Goal: Task Accomplishment & Management: Complete application form

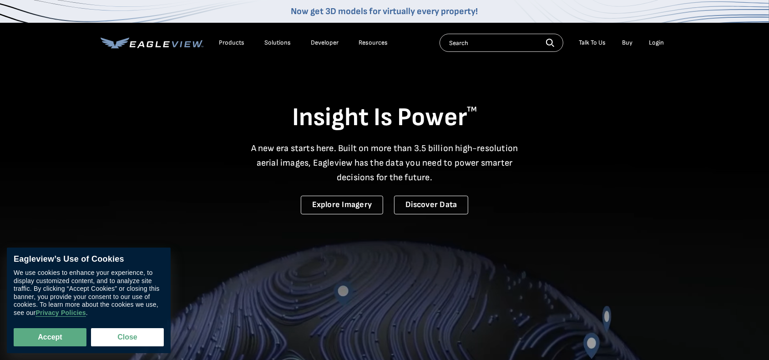
click at [351, 205] on link "Explore Imagery" at bounding box center [342, 205] width 83 height 19
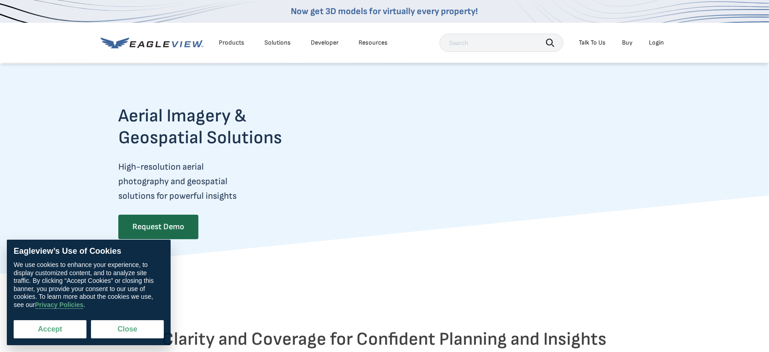
click at [43, 332] on button "Accept" at bounding box center [50, 329] width 73 height 18
checkbox input "true"
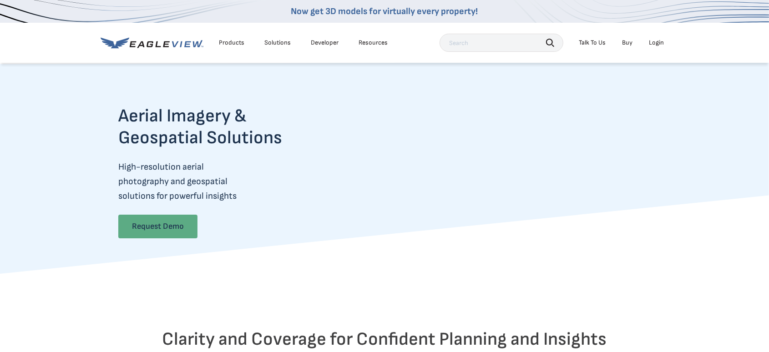
click at [157, 224] on link "Request Demo" at bounding box center [157, 227] width 79 height 24
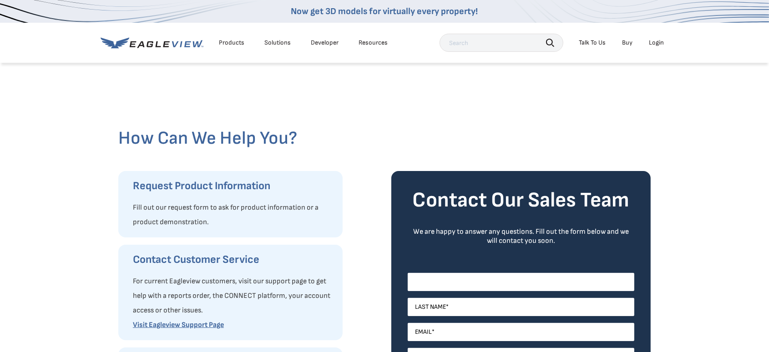
click at [438, 281] on input "First Name *" at bounding box center [521, 282] width 227 height 18
type input "Erik"
type input "Smith"
type input "erik@smith-pacific.com"
type input "President"
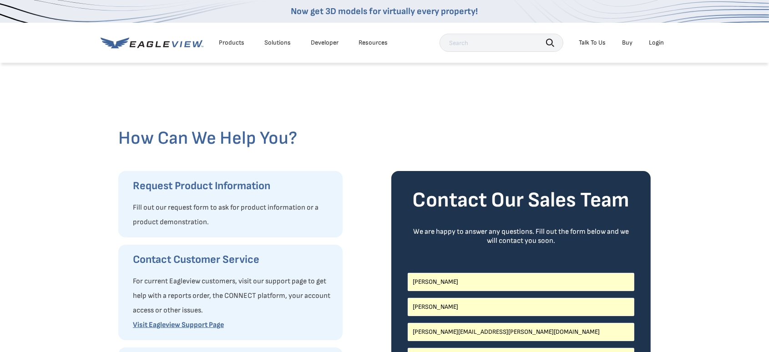
type input "Smith Pacific Construction, Inc."
select select "[GEOGRAPHIC_DATA]"
type input "8053403448"
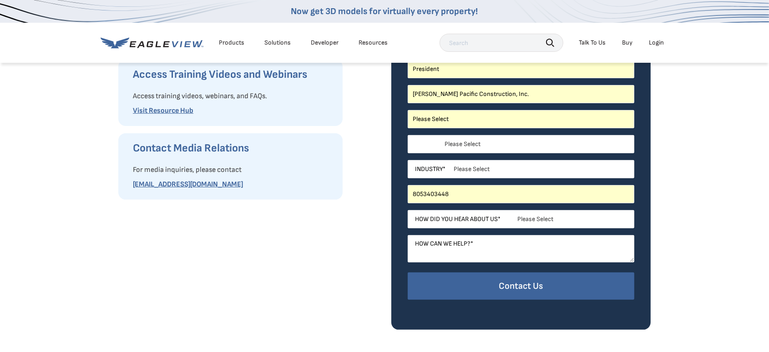
click at [476, 151] on select "Please Select Alabama Alaska Alberta Arizona Arkansas British Columbia Californ…" at bounding box center [521, 144] width 227 height 18
select select "California"
click at [408, 135] on select "Please Select Alabama Alaska Alberta Arizona Arkansas British Columbia Californ…" at bounding box center [521, 144] width 227 height 18
click at [473, 170] on select "Please Select Architects & Engineering Construction Electric/Gas Utilities Gove…" at bounding box center [521, 169] width 227 height 18
select select "Construction"
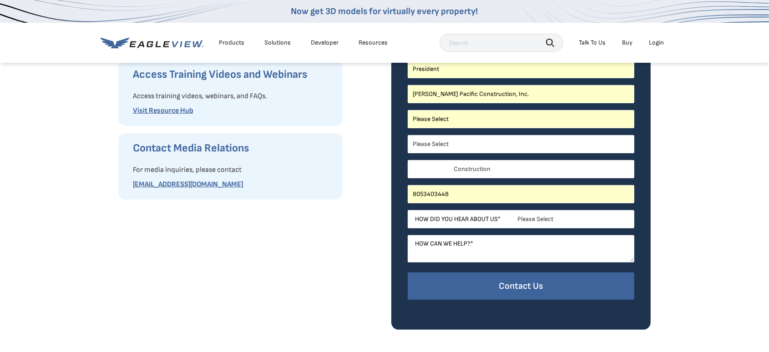
click at [408, 160] on select "Please Select Architects & Engineering Construction Electric/Gas Utilities Gove…" at bounding box center [521, 169] width 227 height 18
click at [537, 221] on select "Please Select Search Engine Social Media Word of Mouth Podcast Online Advertise…" at bounding box center [521, 219] width 227 height 18
select select "Search Engine"
click at [408, 210] on select "Please Select Search Engine Social Media Word of Mouth Podcast Online Advertise…" at bounding box center [521, 219] width 227 height 18
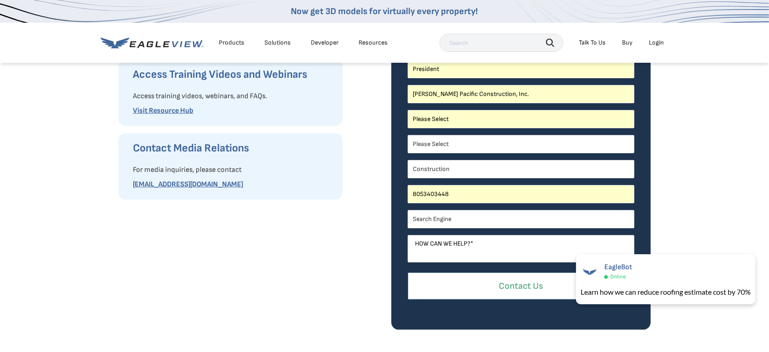
click at [509, 277] on input "Contact Us" at bounding box center [521, 287] width 227 height 28
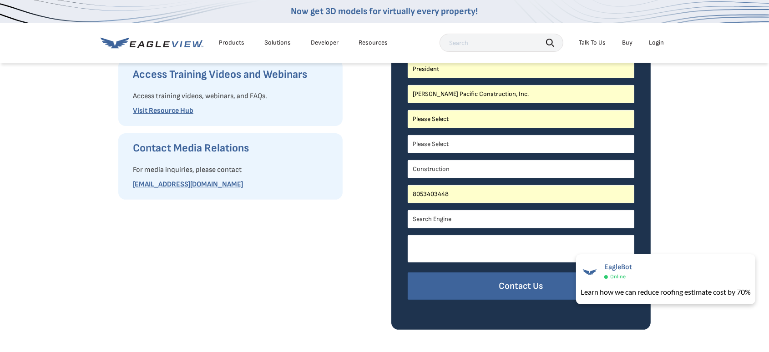
click at [495, 253] on textarea "How can we help? *" at bounding box center [521, 248] width 227 height 27
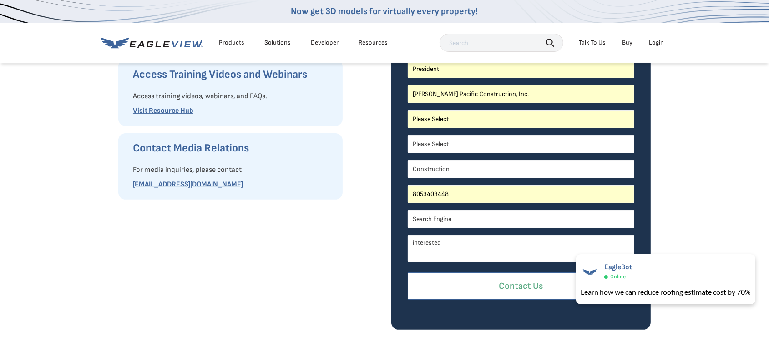
type textarea "interested"
click at [522, 296] on input "Contact Us" at bounding box center [521, 287] width 227 height 28
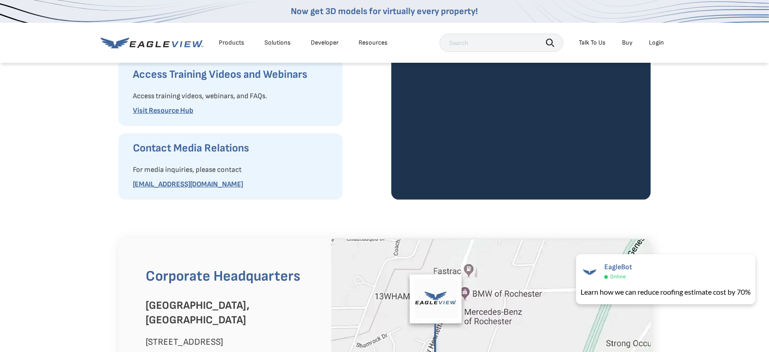
click at [235, 43] on div "Products" at bounding box center [231, 43] width 25 height 8
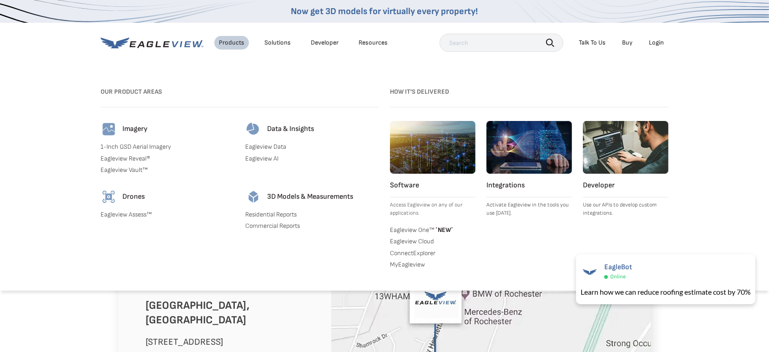
click at [142, 161] on link "Eagleview Reveal®" at bounding box center [168, 159] width 134 height 8
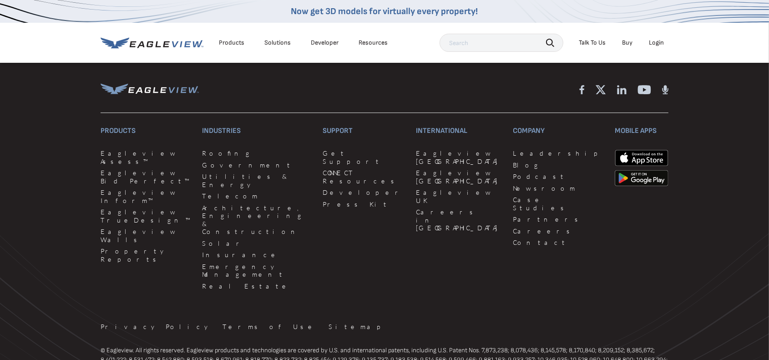
scroll to position [2351, 0]
